Goal: Find specific page/section: Find specific page/section

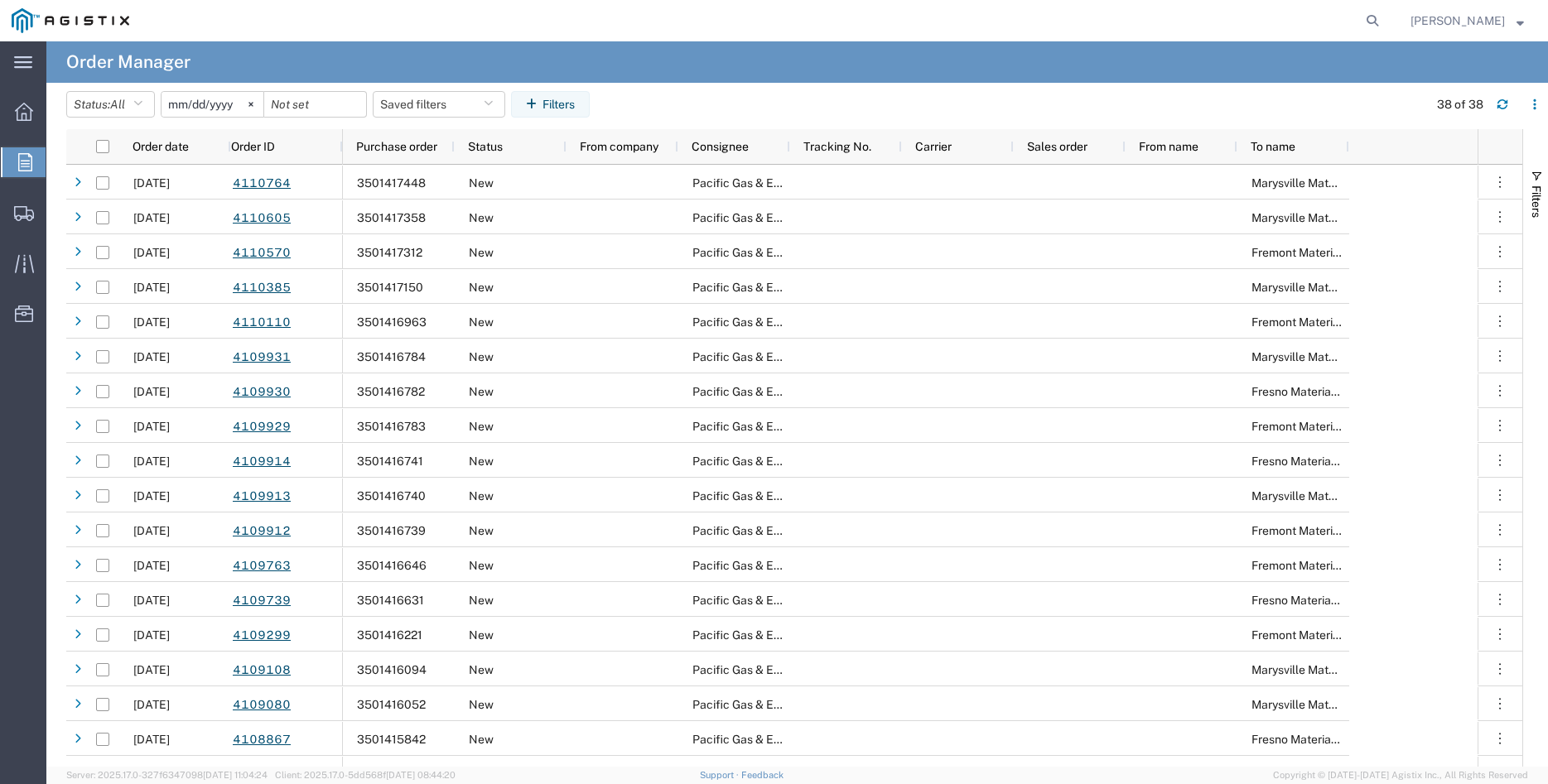
click at [17, 161] on div at bounding box center [24, 162] width 47 height 30
click at [24, 163] on icon at bounding box center [25, 162] width 14 height 18
click at [67, 20] on img at bounding box center [71, 20] width 117 height 25
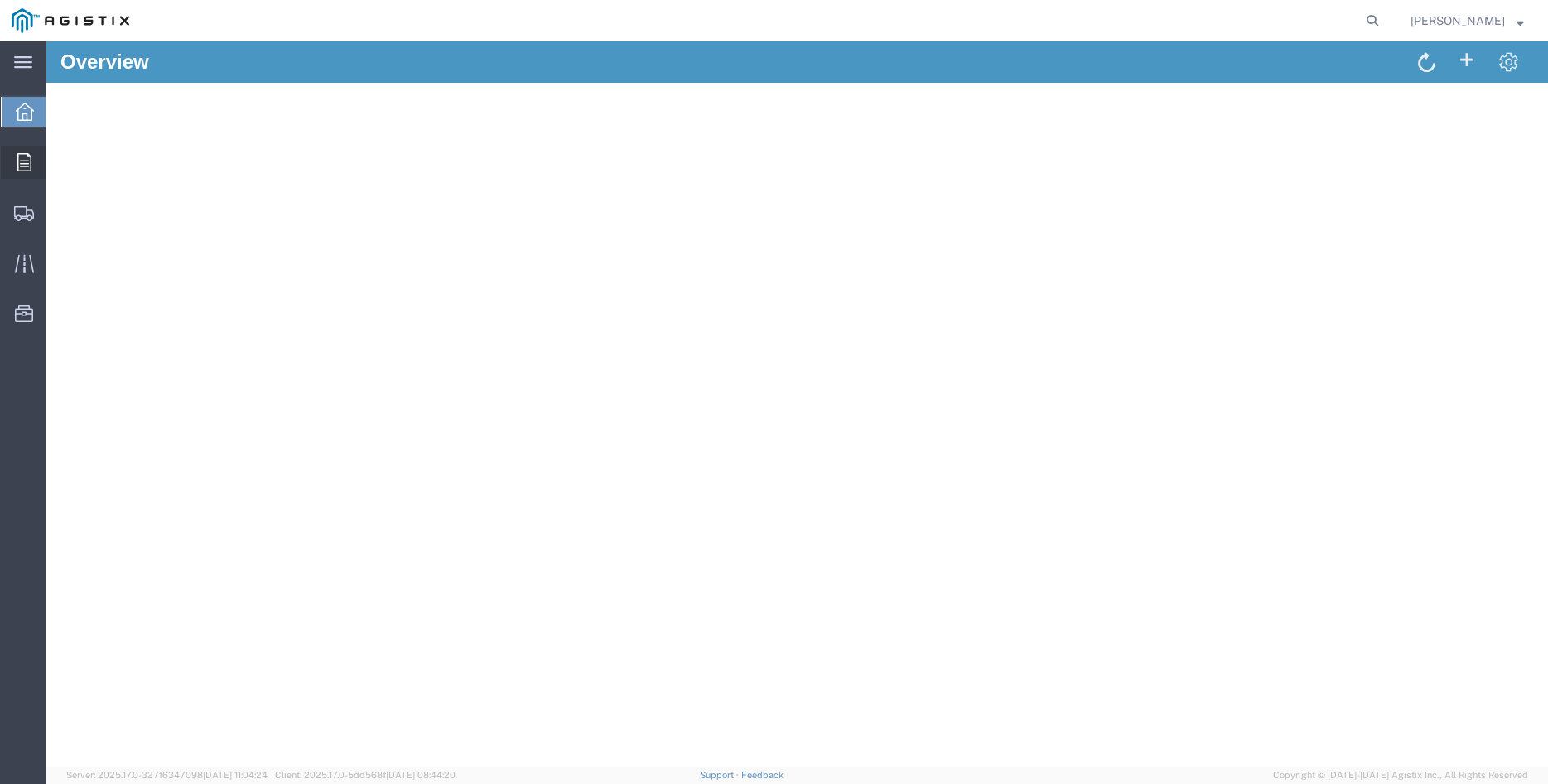
click at [25, 166] on icon at bounding box center [24, 162] width 14 height 18
